Goal: Find specific page/section: Find specific page/section

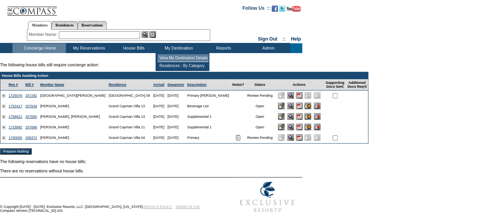
click at [179, 55] on td "View My Destination Details" at bounding box center [182, 58] width 51 height 8
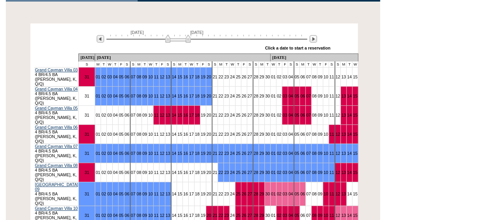
scroll to position [135, 0]
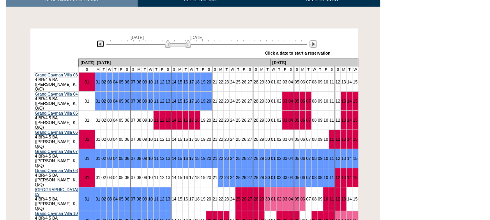
click at [101, 40] on img at bounding box center [100, 43] width 7 height 7
